Goal: Ask a question

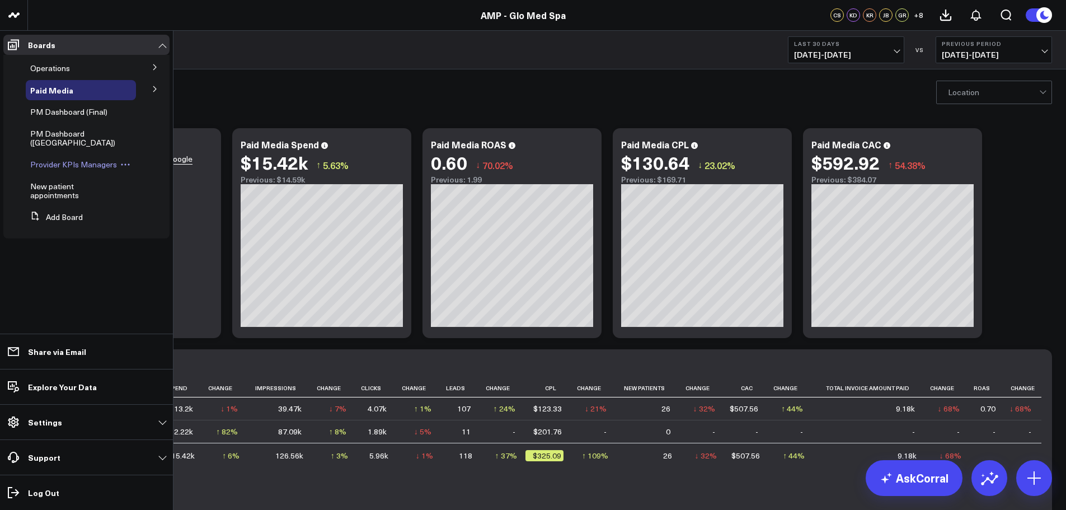
click at [81, 167] on span "Provider KPIs Managers" at bounding box center [73, 164] width 87 height 11
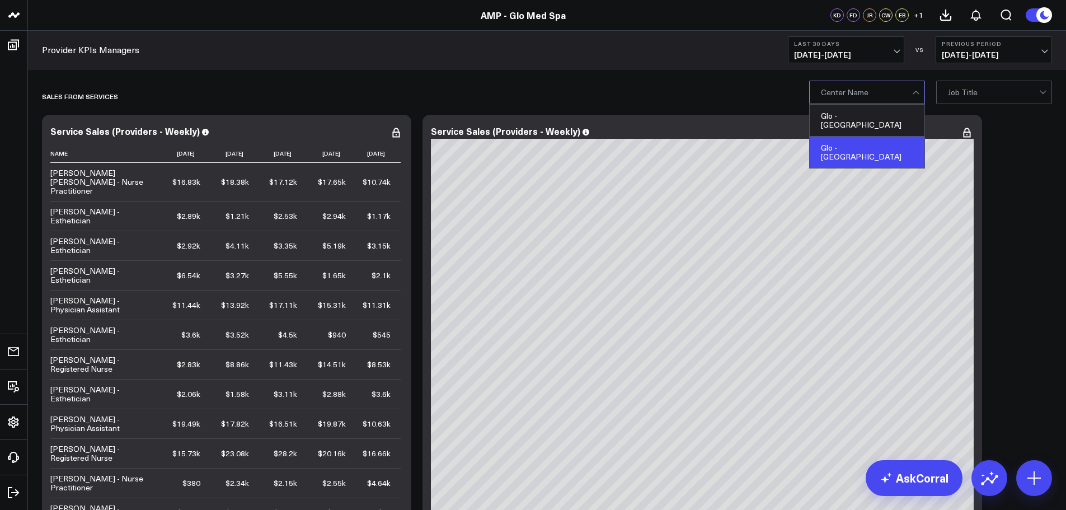
click at [855, 142] on div "Glo - Winterville" at bounding box center [867, 152] width 115 height 31
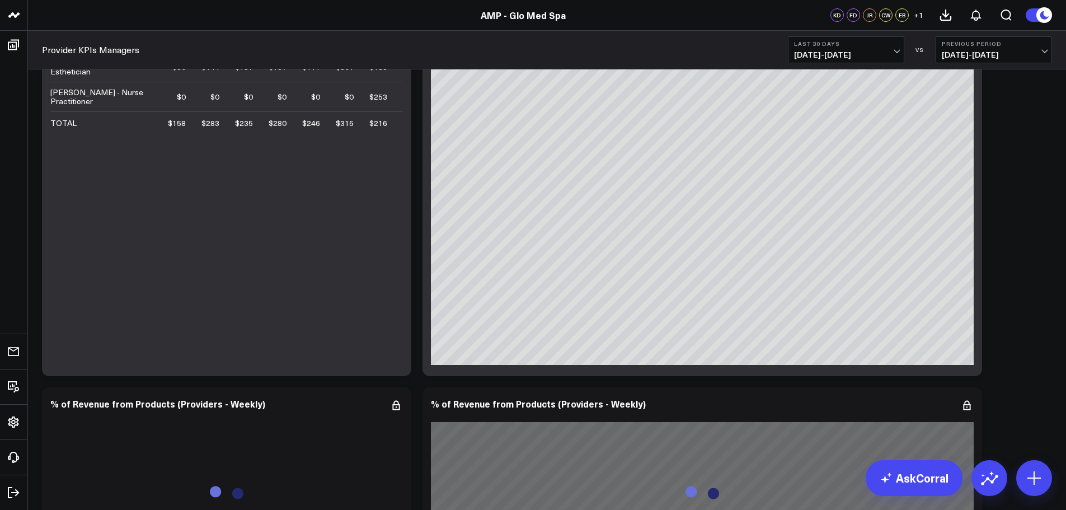
scroll to position [1287, 0]
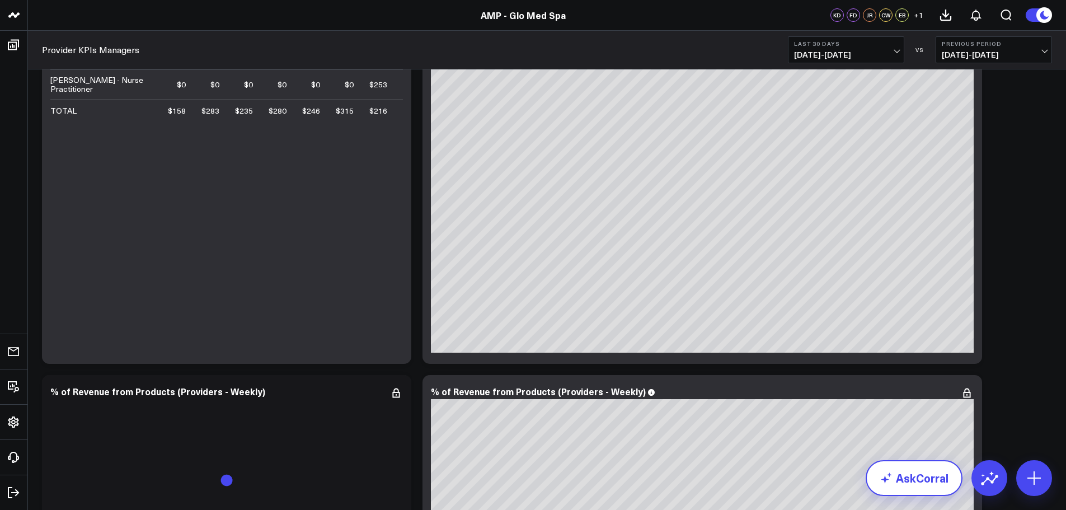
click at [912, 486] on link "AskCorral" at bounding box center [914, 478] width 97 height 36
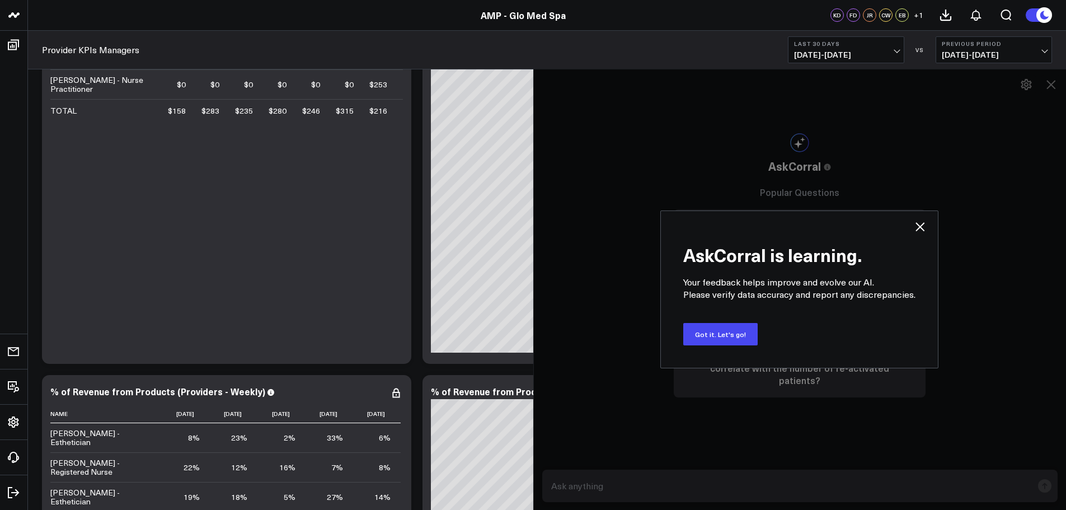
drag, startPoint x: 584, startPoint y: 481, endPoint x: 588, endPoint y: 477, distance: 6.3
click at [587, 478] on div "AskCorral is learning. Your feedback helps improve and evolve our AI. Please ve…" at bounding box center [799, 289] width 533 height 441
click at [557, 485] on div "AskCorral is learning. Your feedback helps improve and evolve our AI. Please ve…" at bounding box center [799, 289] width 533 height 441
click at [569, 485] on div "AskCorral is learning. Your feedback helps improve and evolve our AI. Please ve…" at bounding box center [799, 289] width 533 height 441
click at [724, 335] on button "Got it. Let's go!" at bounding box center [720, 334] width 74 height 22
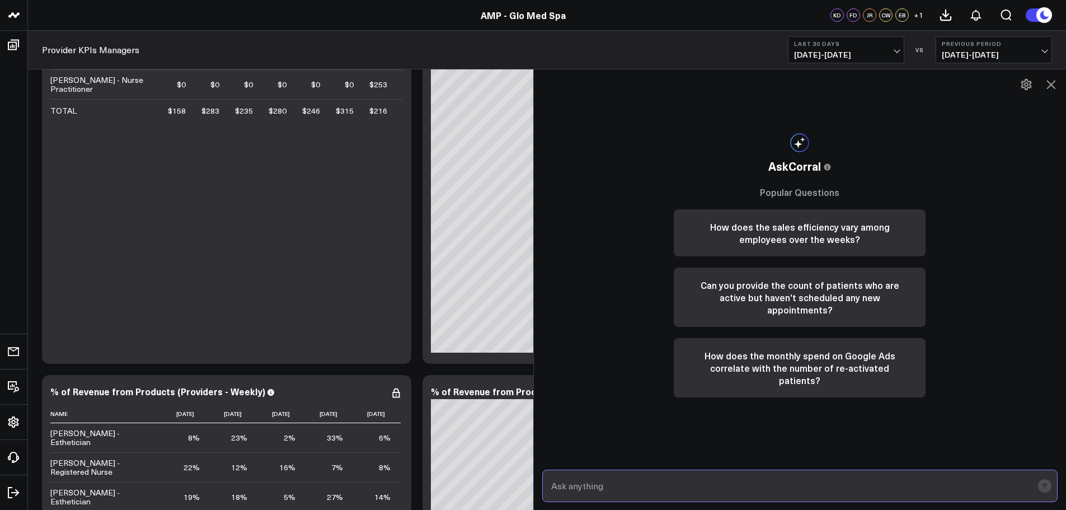
click at [591, 483] on input "text" at bounding box center [790, 486] width 485 height 20
type input "What is the revenue per hour YTD for Janet Rice?"
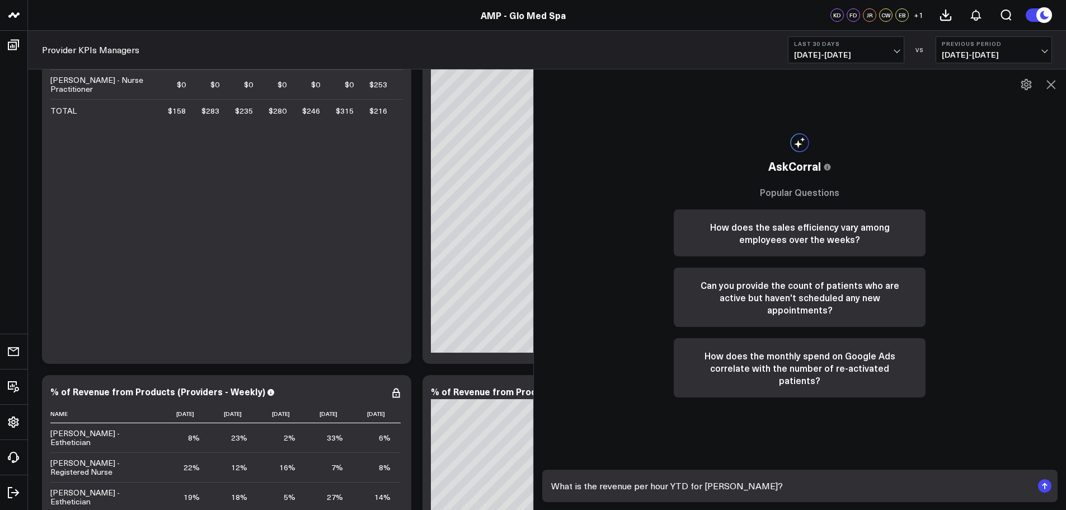
click at [1045, 480] on rect "submit" at bounding box center [1044, 485] width 13 height 13
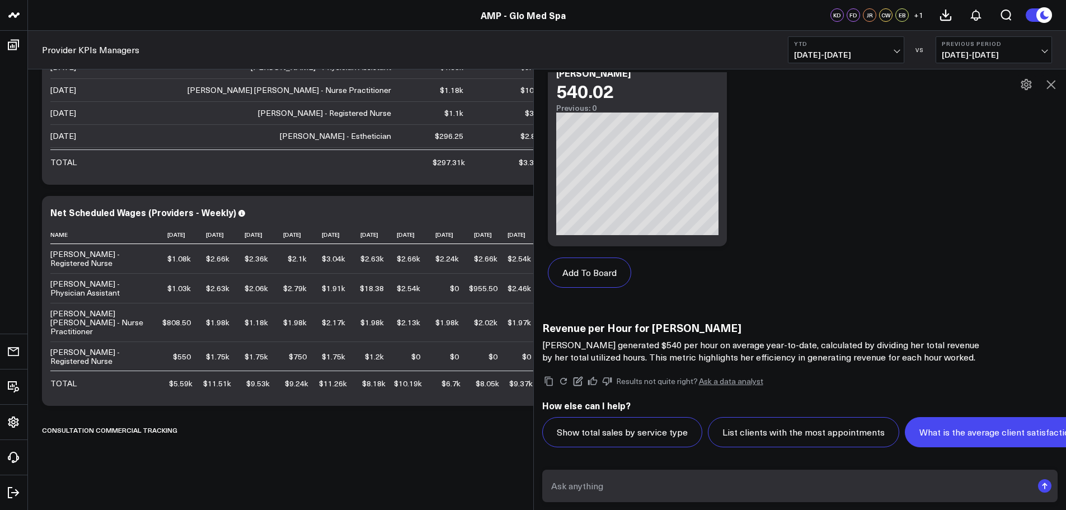
scroll to position [1049, 0]
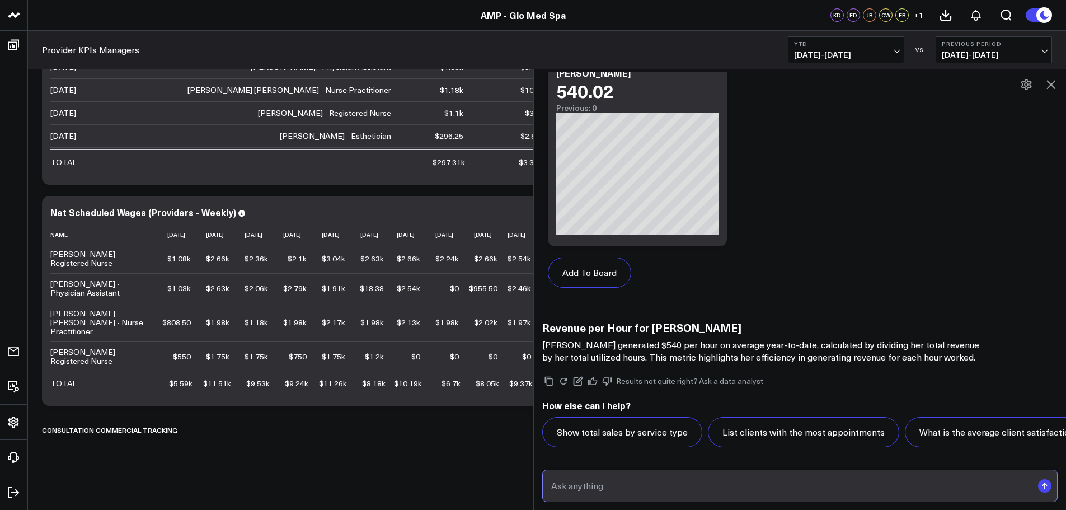
click at [567, 490] on input "text" at bounding box center [790, 486] width 485 height 20
type input "What is the revenue per hour YTD for Laura Schmidt?"
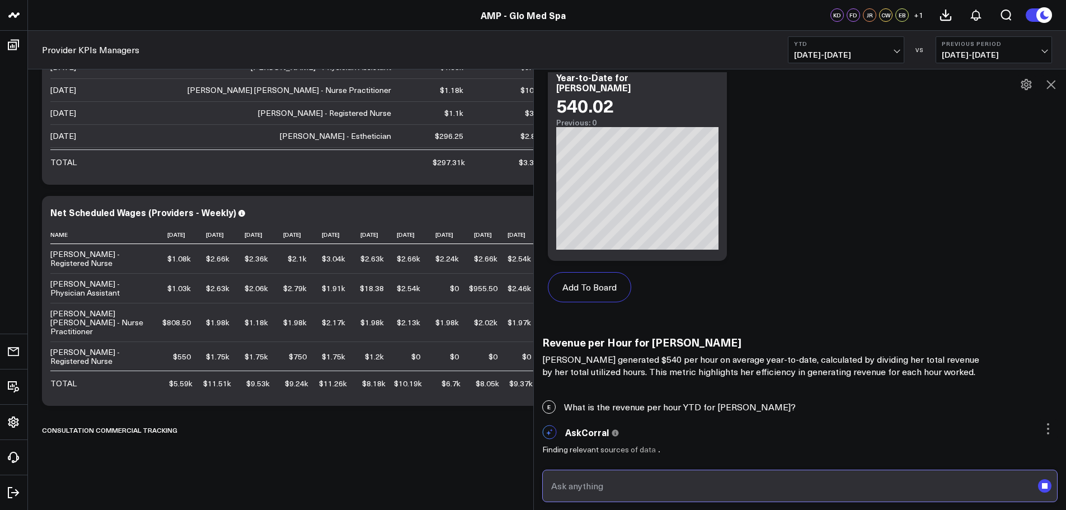
scroll to position [999, 0]
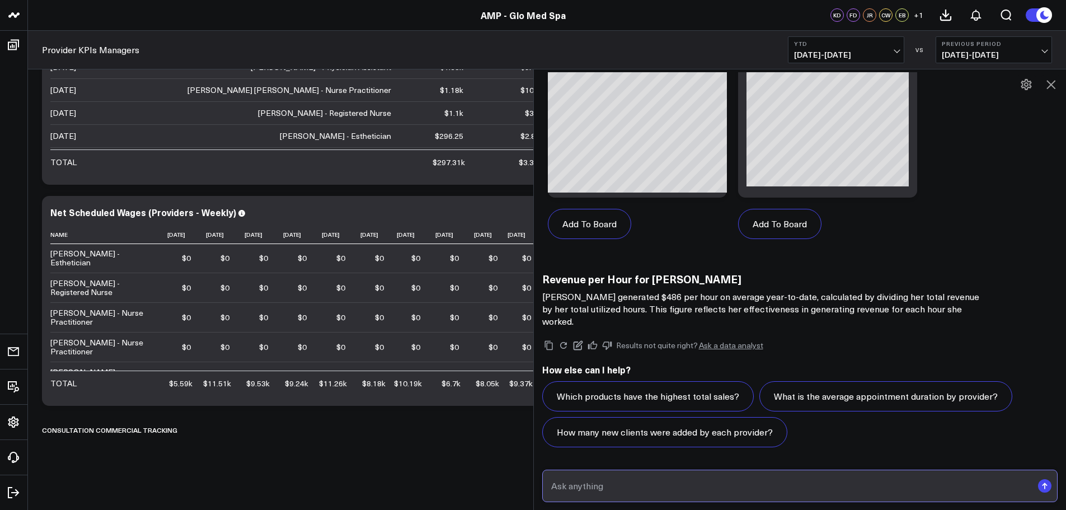
scroll to position [2098, 0]
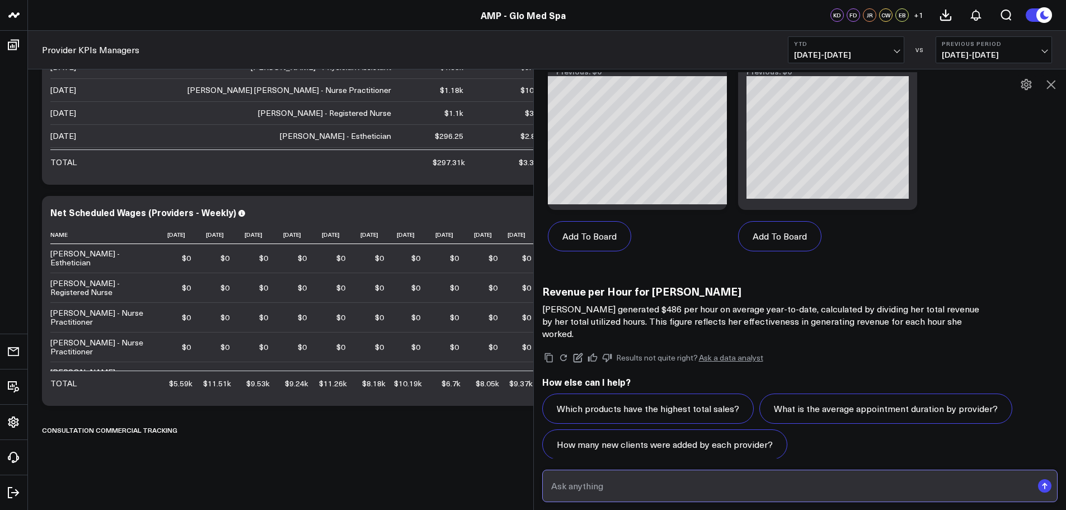
click at [566, 486] on input "text" at bounding box center [790, 486] width 485 height 20
type input "What is the average patient ticket for Janet Rice?"
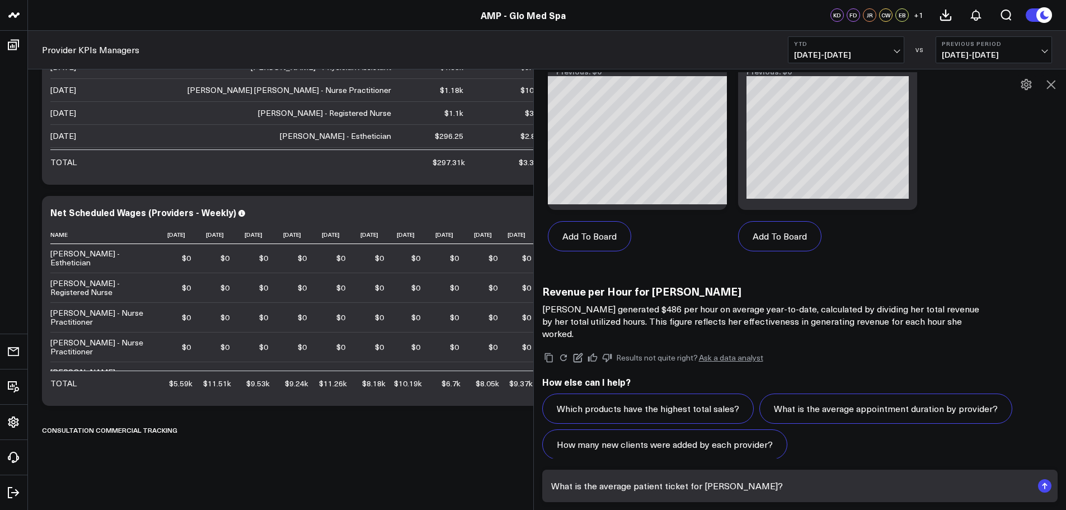
click at [1044, 485] on icon "submit" at bounding box center [1044, 483] width 5 height 3
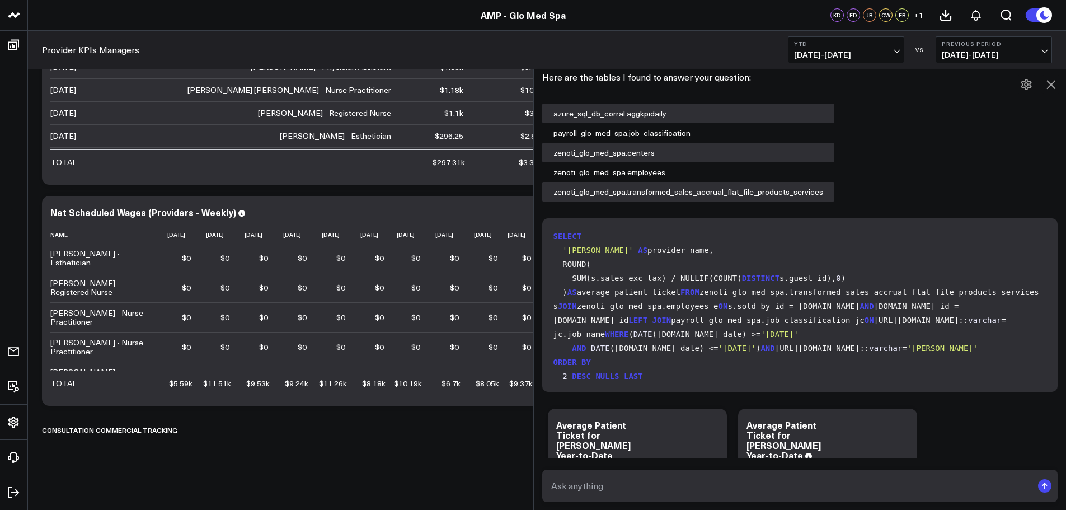
scroll to position [3106, 0]
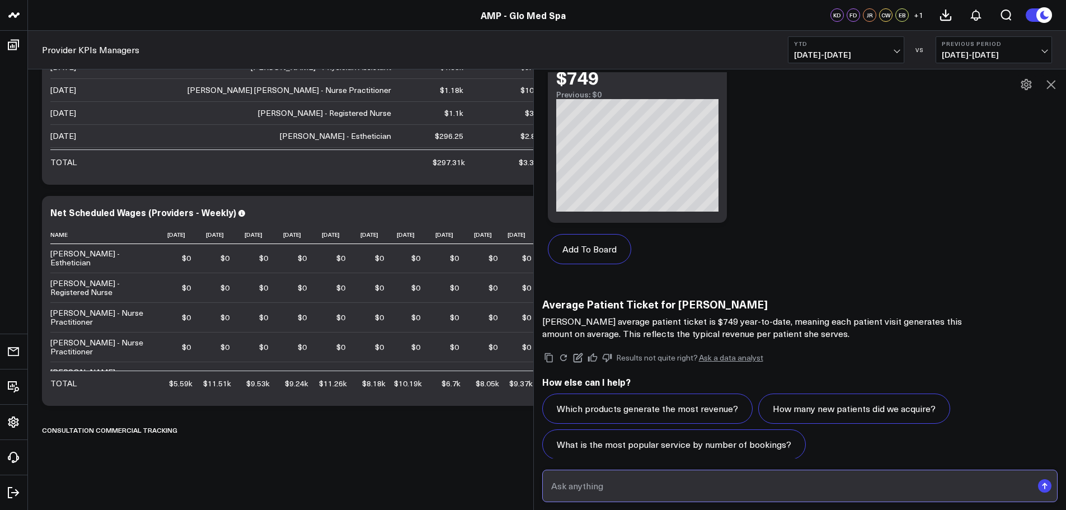
click at [576, 486] on input "text" at bounding box center [790, 486] width 485 height 20
drag, startPoint x: 594, startPoint y: 307, endPoint x: 681, endPoint y: 311, distance: 86.8
click at [681, 315] on p "Janet Rice's average patient ticket is $749 year-to-date, meaning each patient …" at bounding box center [766, 327] width 448 height 25
copy p "average patient ticket"
click at [561, 483] on input "text" at bounding box center [790, 486] width 485 height 20
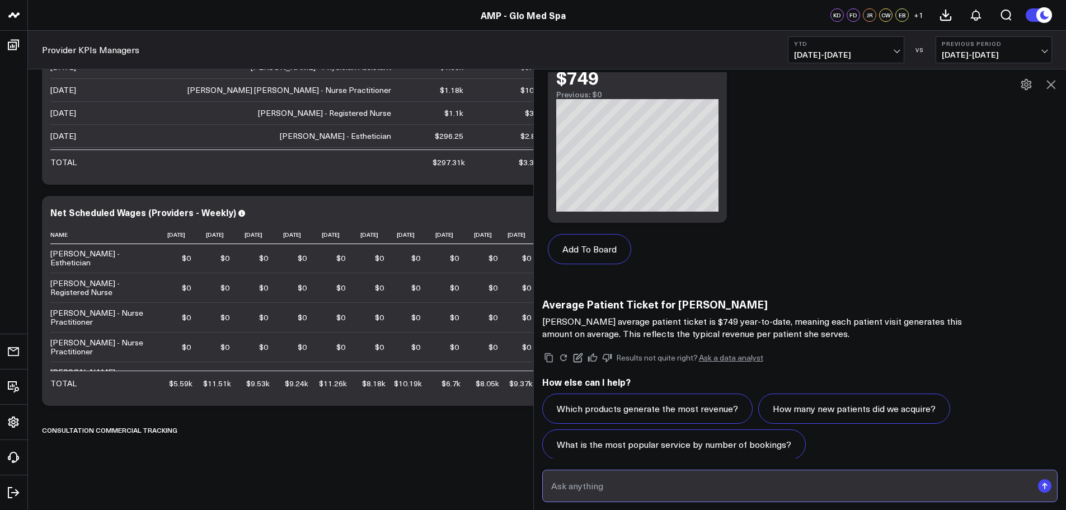
paste input "average patient ticket"
click at [555, 485] on input "average patient ticket" at bounding box center [790, 486] width 485 height 20
type input "What is the average patient ticket for Laura Schmidt?"
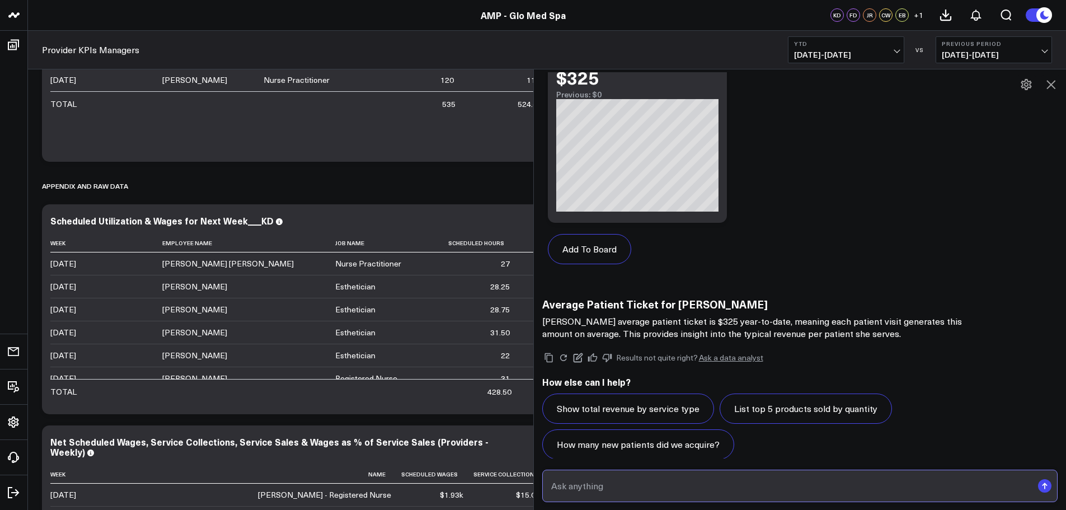
scroll to position [3230, 0]
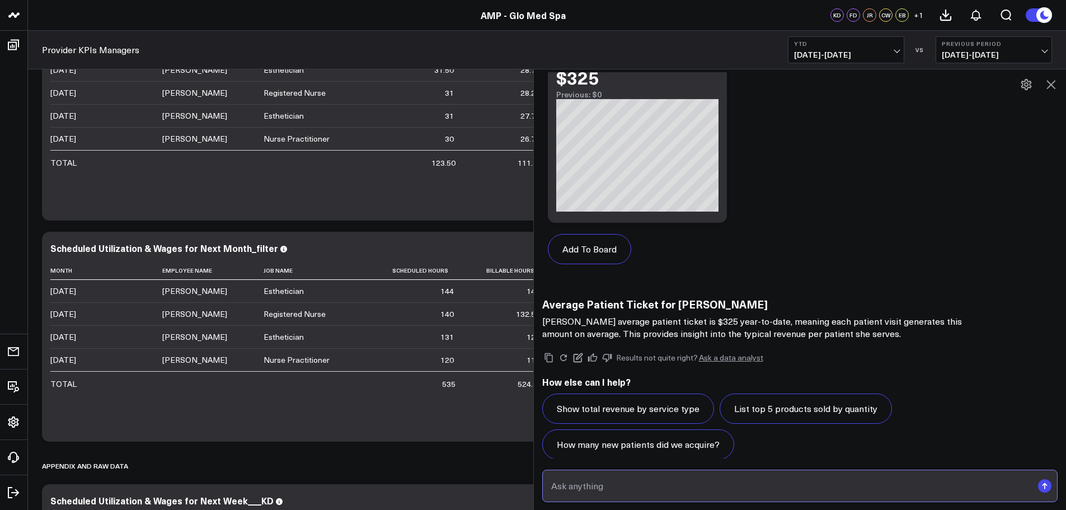
click at [566, 487] on input "text" at bounding box center [790, 486] width 485 height 20
click at [569, 484] on input "text" at bounding box center [790, 486] width 485 height 20
drag, startPoint x: 554, startPoint y: 484, endPoint x: 669, endPoint y: 485, distance: 114.7
click at [669, 485] on input "What is the utilization rate for Janet Rice YTD?" at bounding box center [790, 486] width 485 height 20
click at [766, 484] on input "What is the utilization rate for Janet Rice YTD?" at bounding box center [790, 486] width 485 height 20
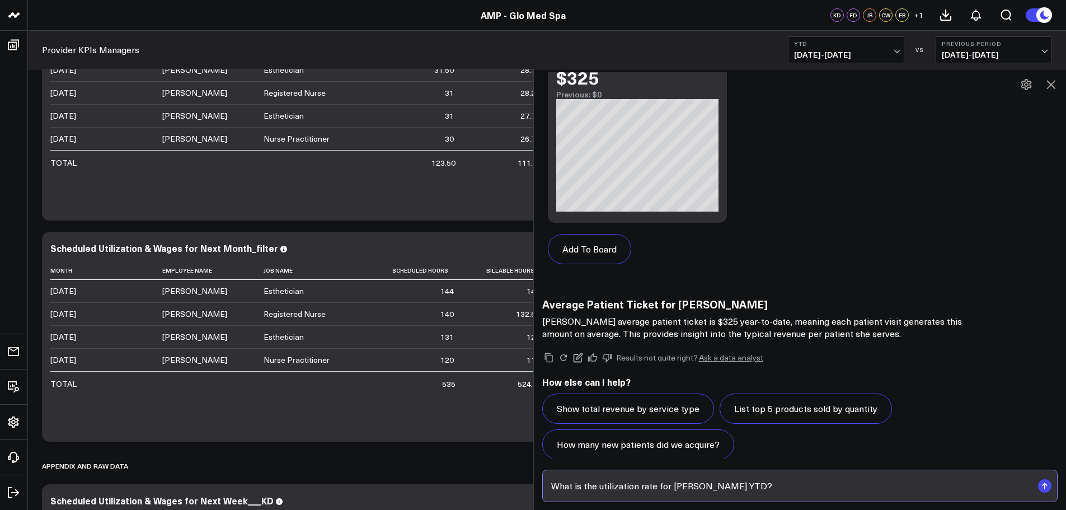
type input "What is the utilization rate for Janet Rice YTD?"
click at [1044, 480] on rect "submit" at bounding box center [1044, 485] width 13 height 13
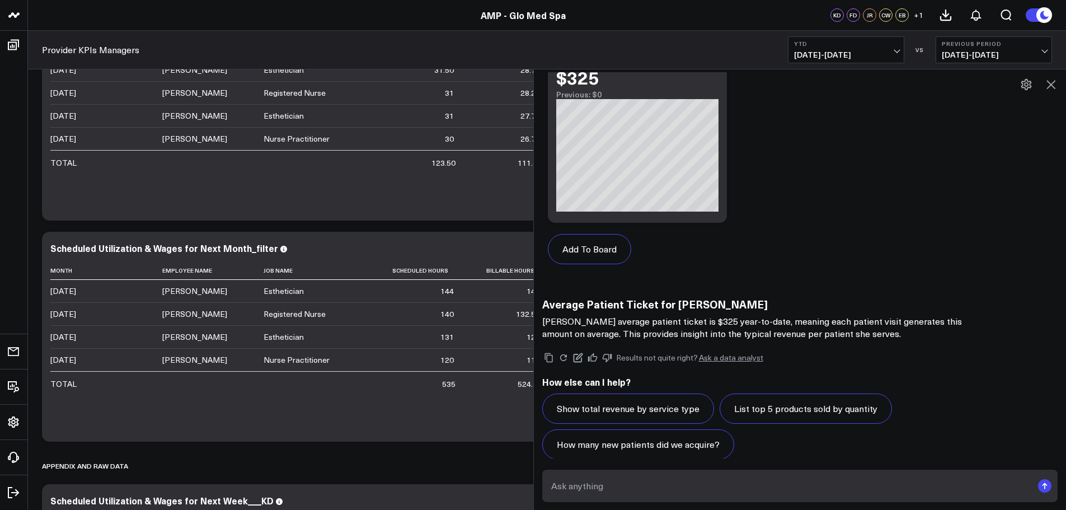
scroll to position [4064, 0]
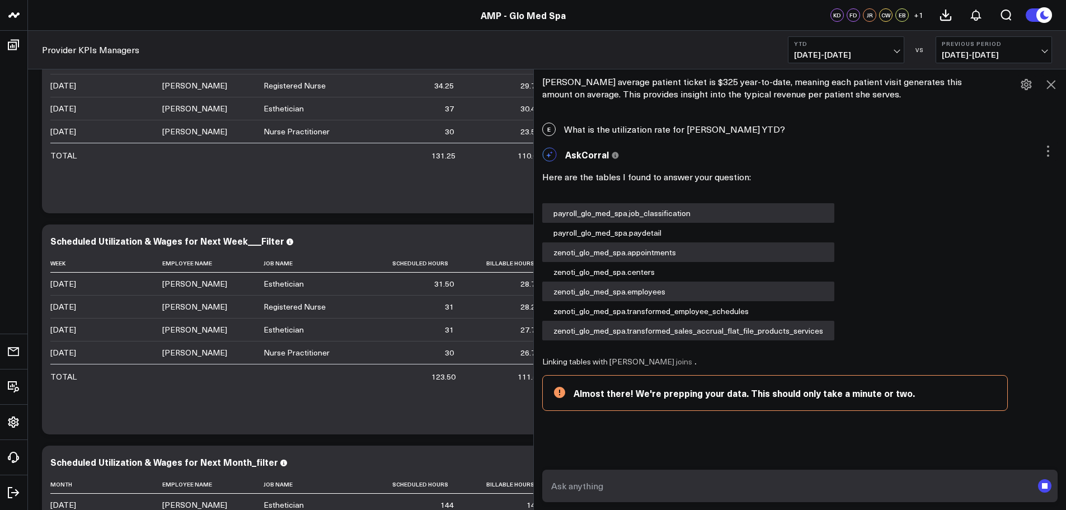
scroll to position [3007, 0]
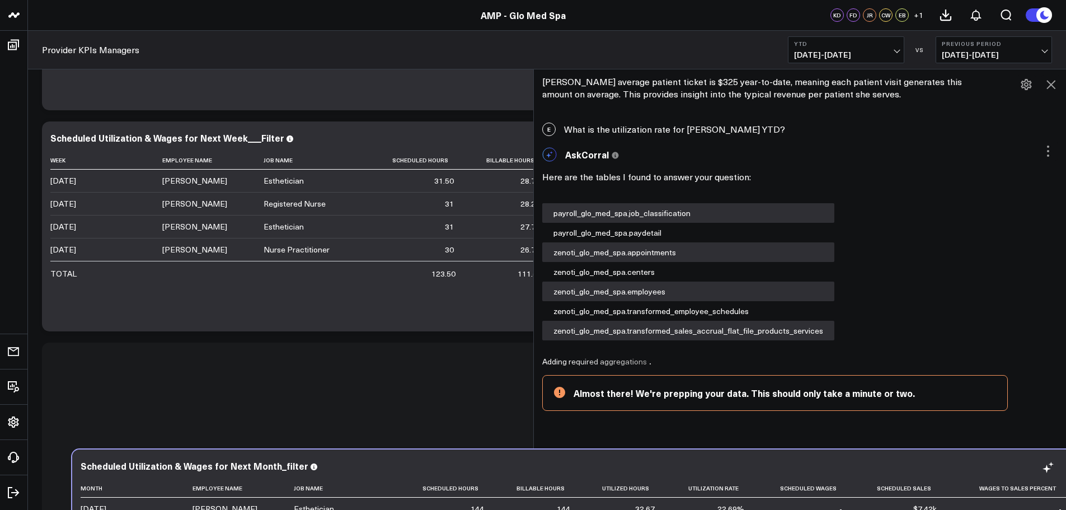
drag, startPoint x: 112, startPoint y: 509, endPoint x: 81, endPoint y: 474, distance: 47.2
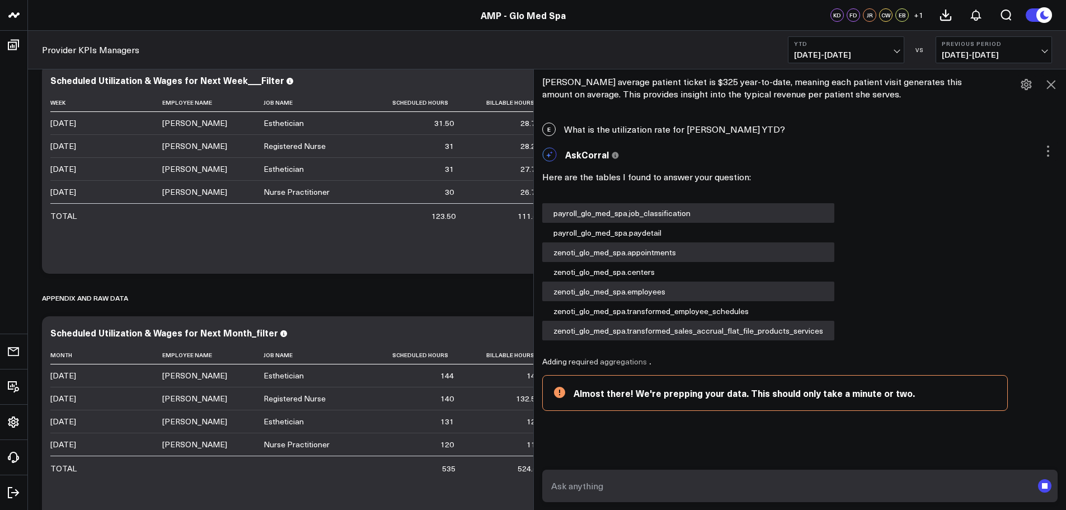
scroll to position [3197, 0]
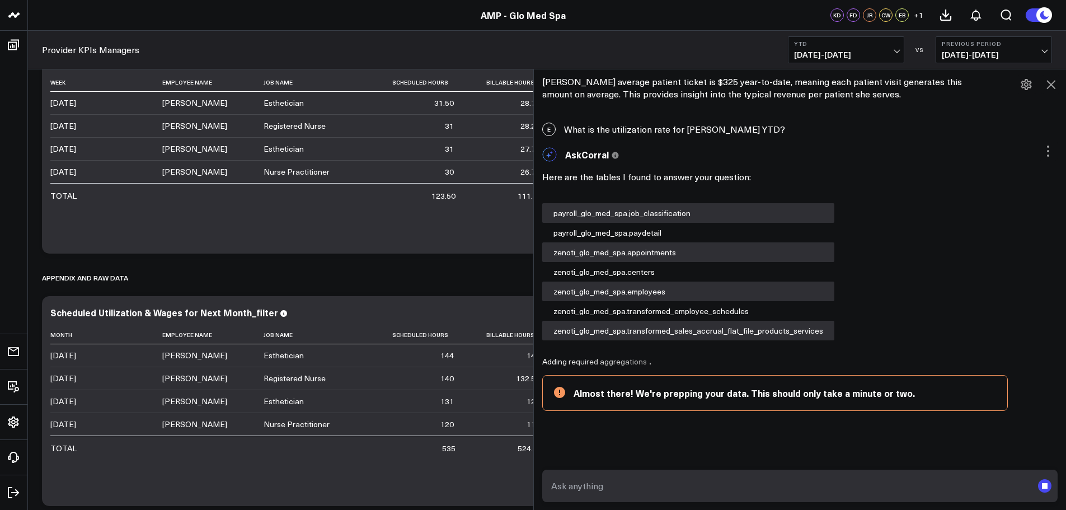
click at [264, 236] on div "Week Employee Name Job Name Scheduled Hours Billable Hours Utilized Hours Utili…" at bounding box center [546, 157] width 993 height 169
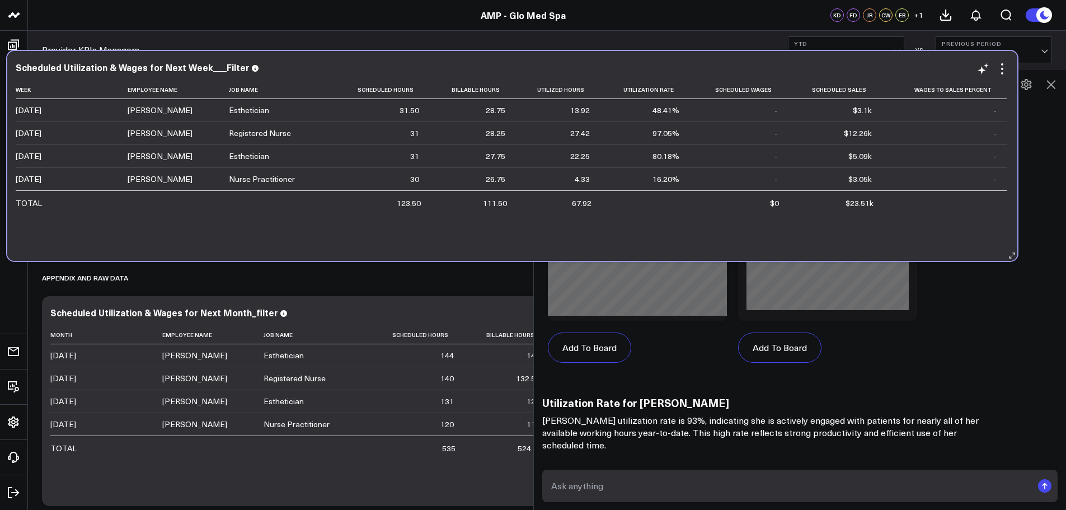
scroll to position [5177, 0]
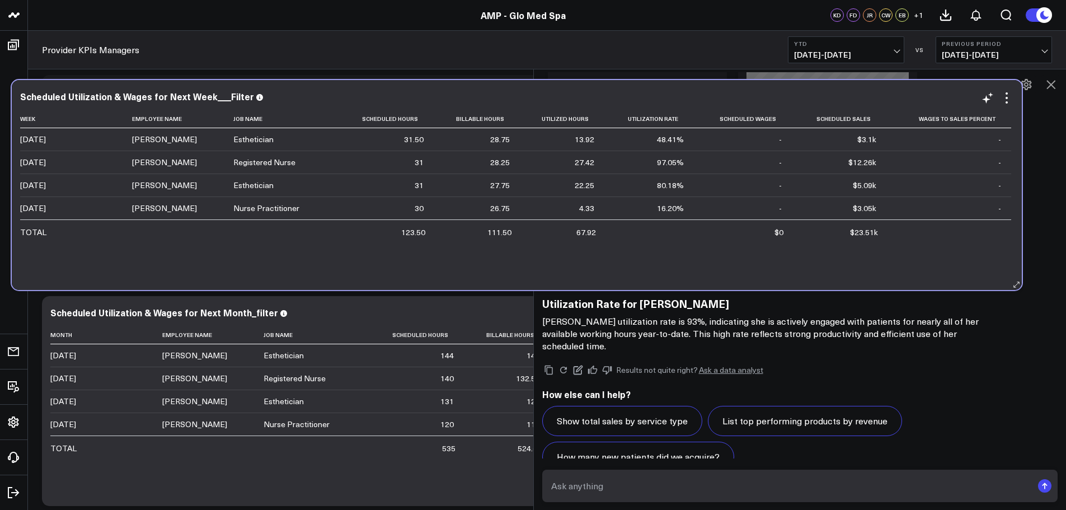
click at [233, 271] on div "Week Employee Name Job Name Scheduled Hours Billable Hours Utilized Hours Utili…" at bounding box center [516, 194] width 993 height 169
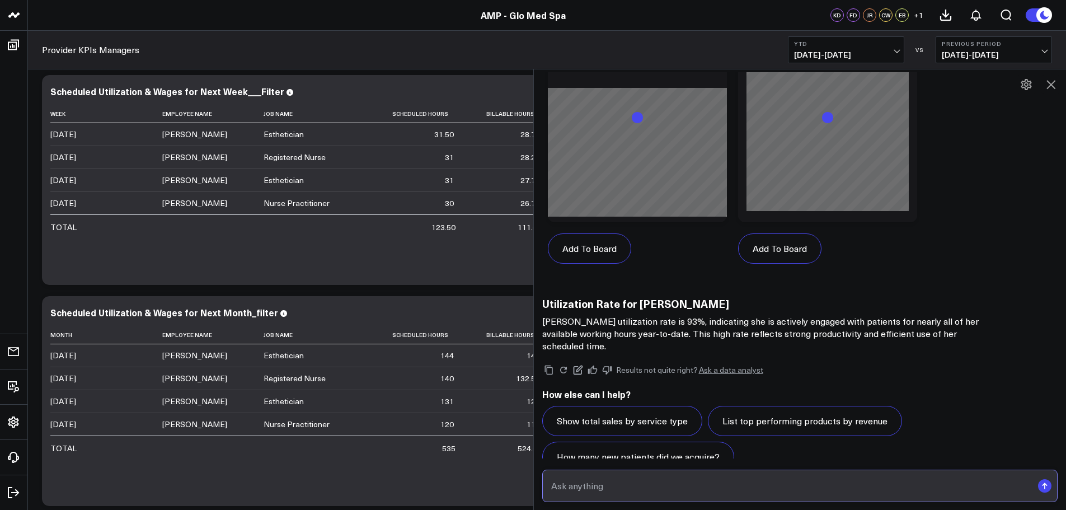
paste input "What is the utilization rate fo"
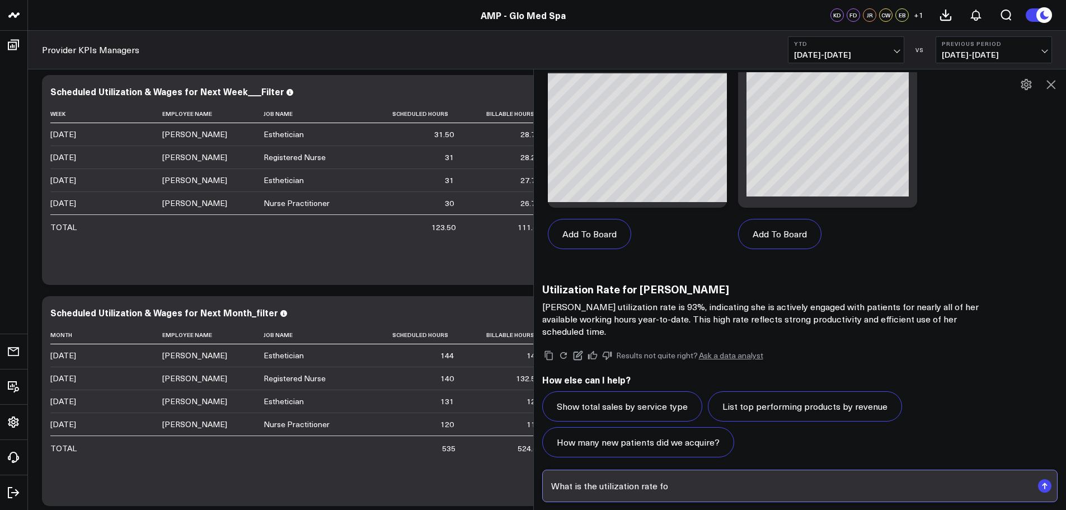
scroll to position [5163, 0]
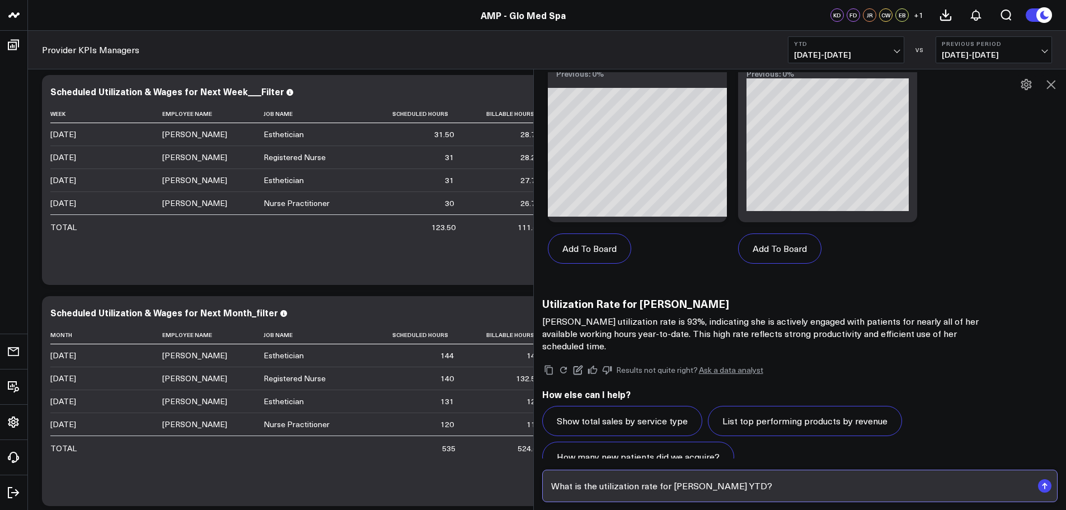
type input "What is the utilization rate for Laura Schmidt YTD?"
click at [1046, 482] on rect "submit" at bounding box center [1044, 485] width 13 height 13
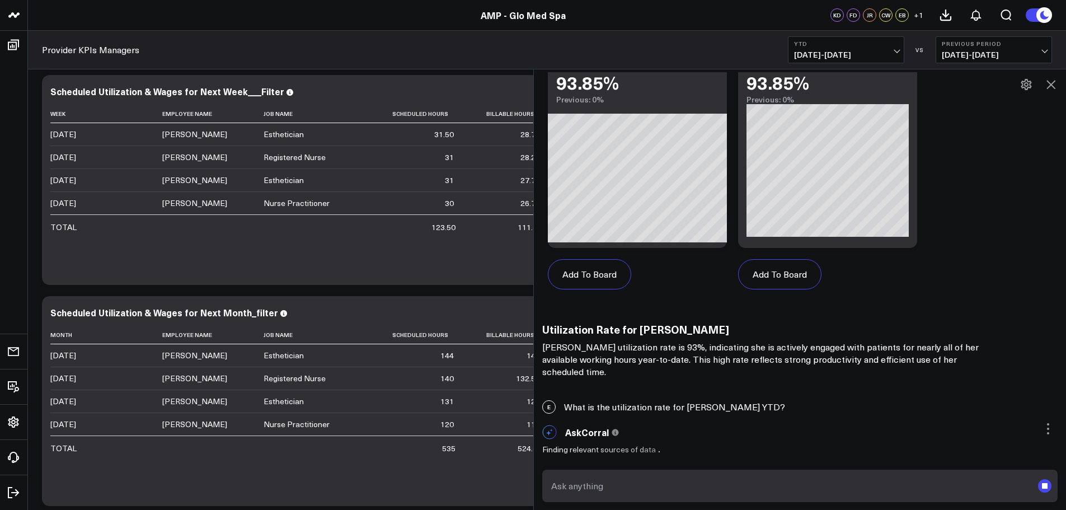
scroll to position [5113, 0]
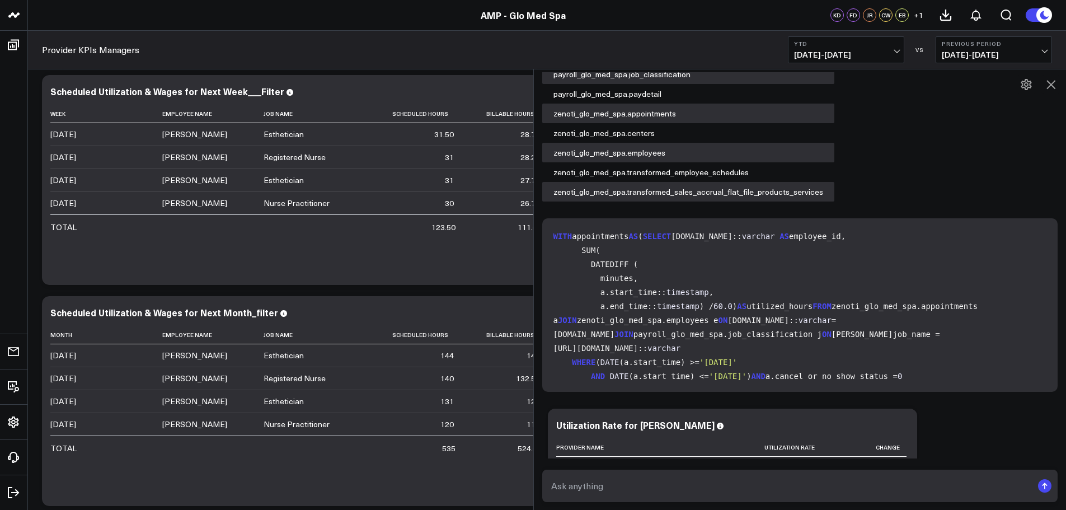
scroll to position [6223, 0]
